Goal: Check status: Check status

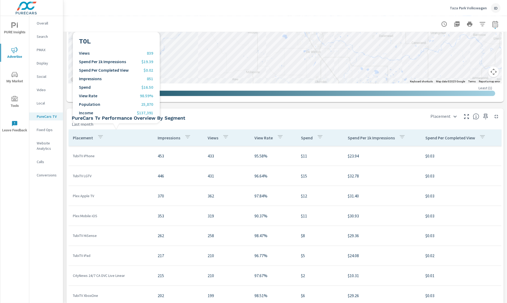
scroll to position [646, 0]
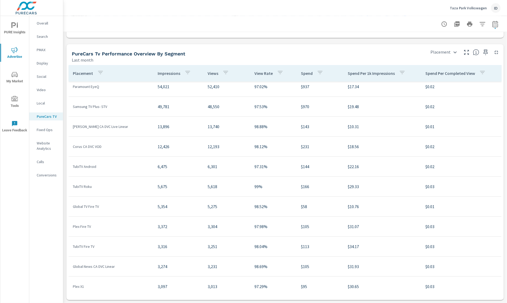
scroll to position [6, 0]
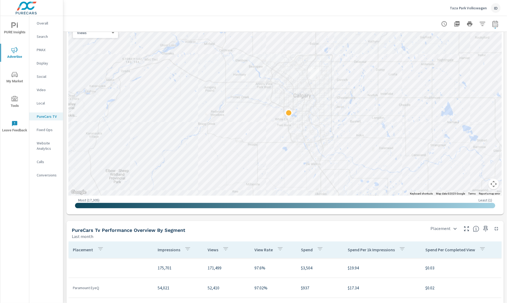
scroll to position [445, 0]
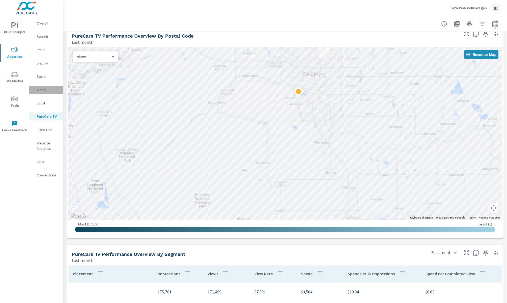
click at [40, 89] on p "Video" at bounding box center [48, 89] width 22 height 5
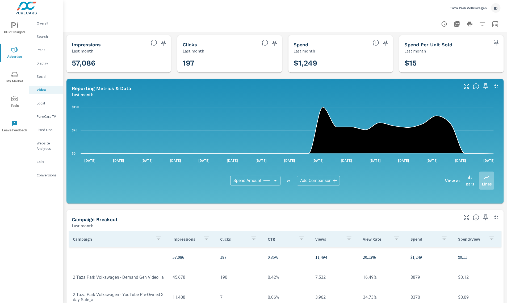
click at [495, 21] on button "button" at bounding box center [495, 24] width 11 height 11
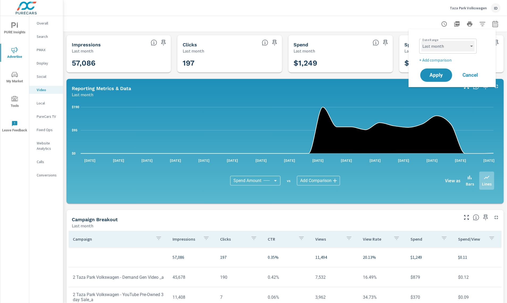
click at [460, 47] on select "Custom [DATE] Last week Last 7 days Last 14 days Last 30 days Last 45 days Last…" at bounding box center [448, 46] width 53 height 11
click at [422, 41] on select "Custom [DATE] Last week Last 7 days Last 14 days Last 30 days Last 45 days Last…" at bounding box center [448, 46] width 53 height 11
select select "Month to date"
click at [441, 73] on span "Apply" at bounding box center [437, 75] width 22 height 5
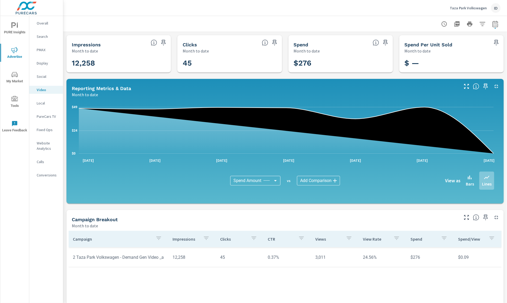
click at [51, 115] on p "PureCars TV" at bounding box center [48, 116] width 22 height 5
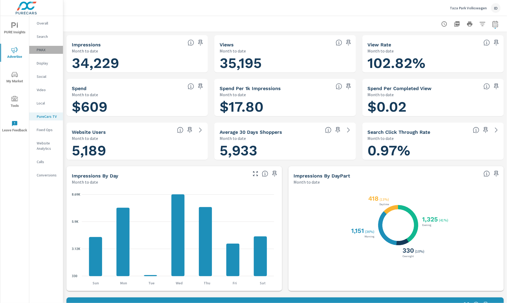
click at [45, 50] on p "PMAX" at bounding box center [48, 49] width 22 height 5
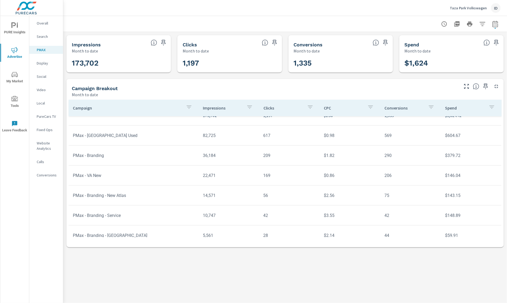
scroll to position [39, 0]
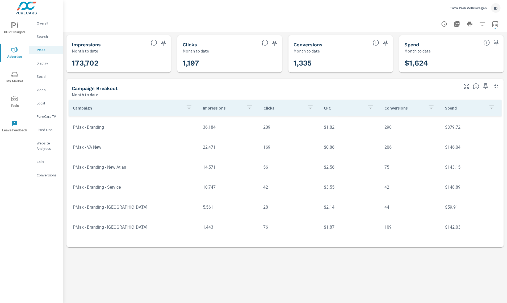
click at [481, 262] on div "PMAX Performance Taza Park Volkswagen Report date range: [DATE] - [DATE] Impres…" at bounding box center [285, 159] width 444 height 287
